Goal: Information Seeking & Learning: Learn about a topic

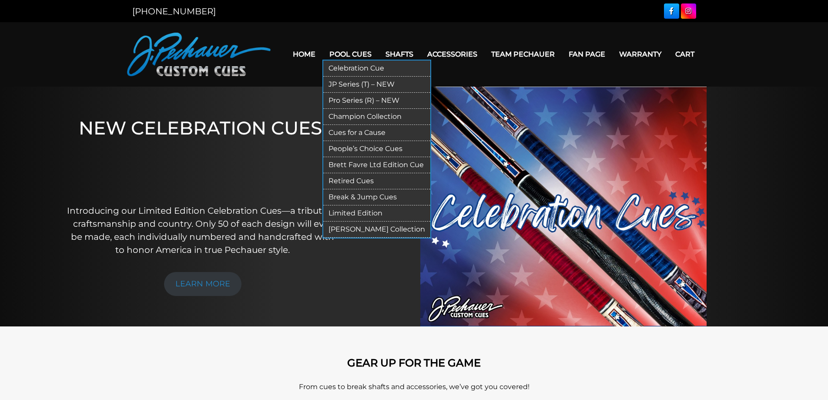
click at [359, 102] on link "Pro Series (R) – NEW" at bounding box center [376, 101] width 107 height 16
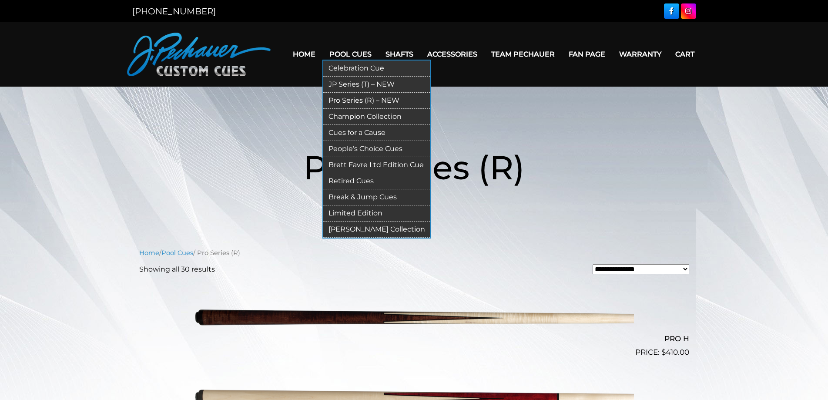
click at [356, 83] on link "JP Series (T) – NEW" at bounding box center [376, 85] width 107 height 16
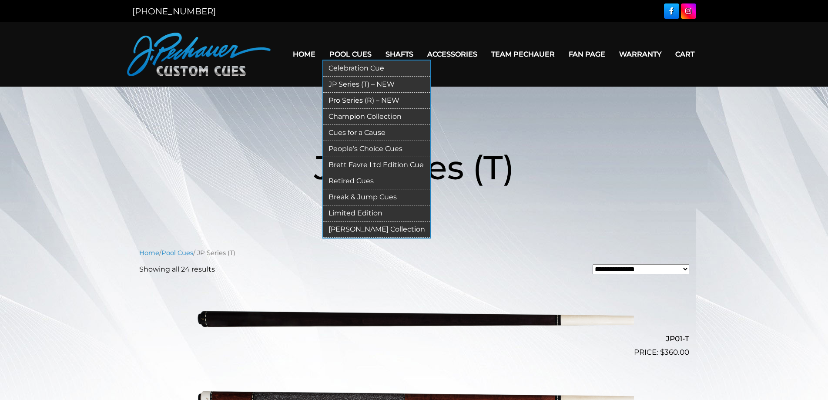
click at [358, 117] on link "Champion Collection" at bounding box center [376, 117] width 107 height 16
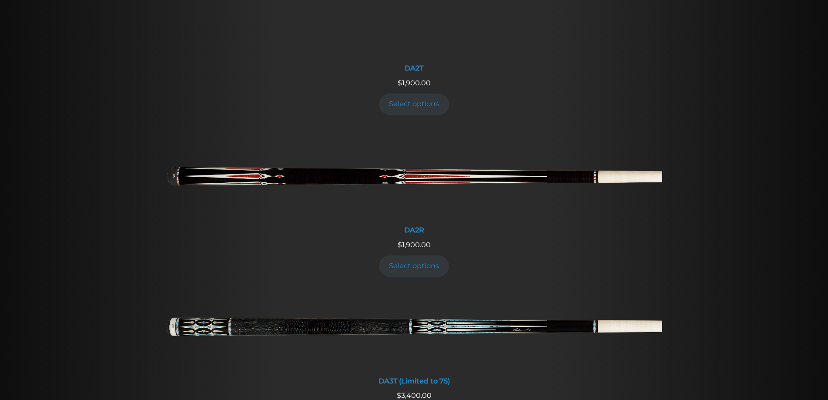
scroll to position [1374, 0]
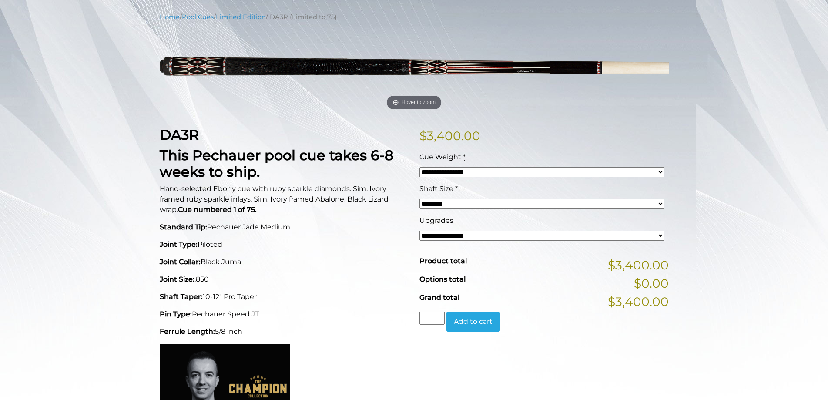
scroll to position [104, 0]
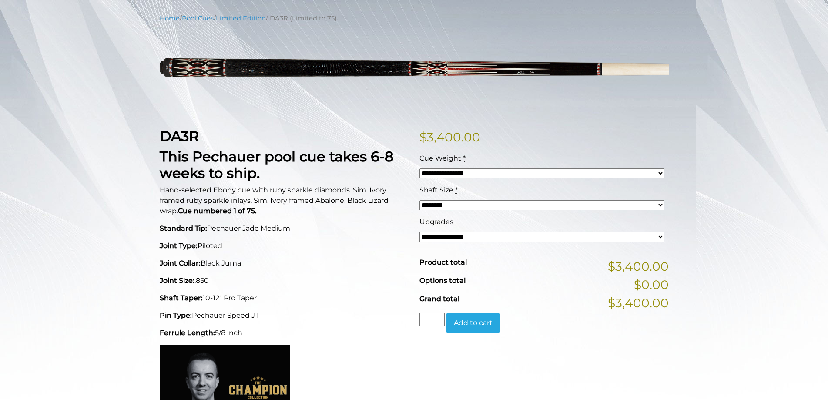
click at [252, 20] on link "Limited Edition" at bounding box center [241, 18] width 50 height 8
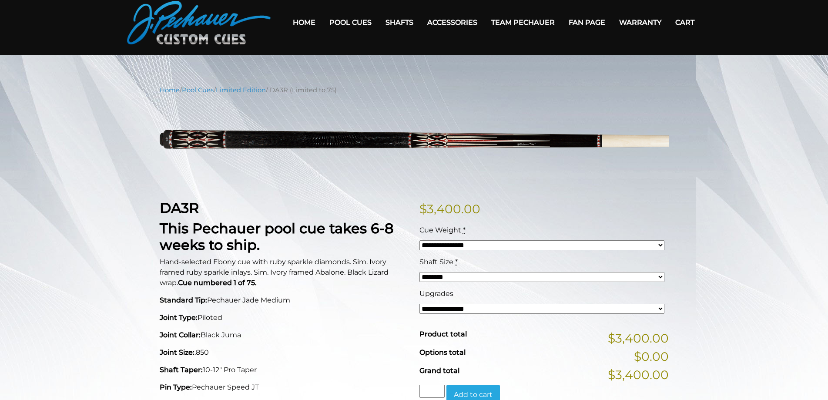
scroll to position [0, 0]
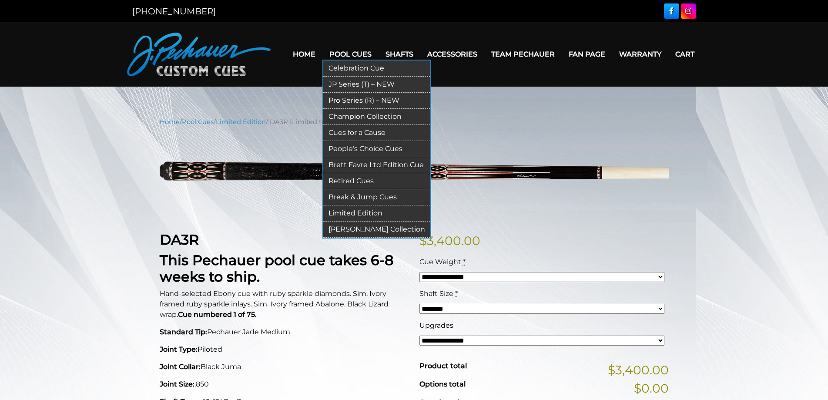
click at [397, 231] on link "[PERSON_NAME] Collection" at bounding box center [376, 229] width 107 height 16
